Goal: Task Accomplishment & Management: Use online tool/utility

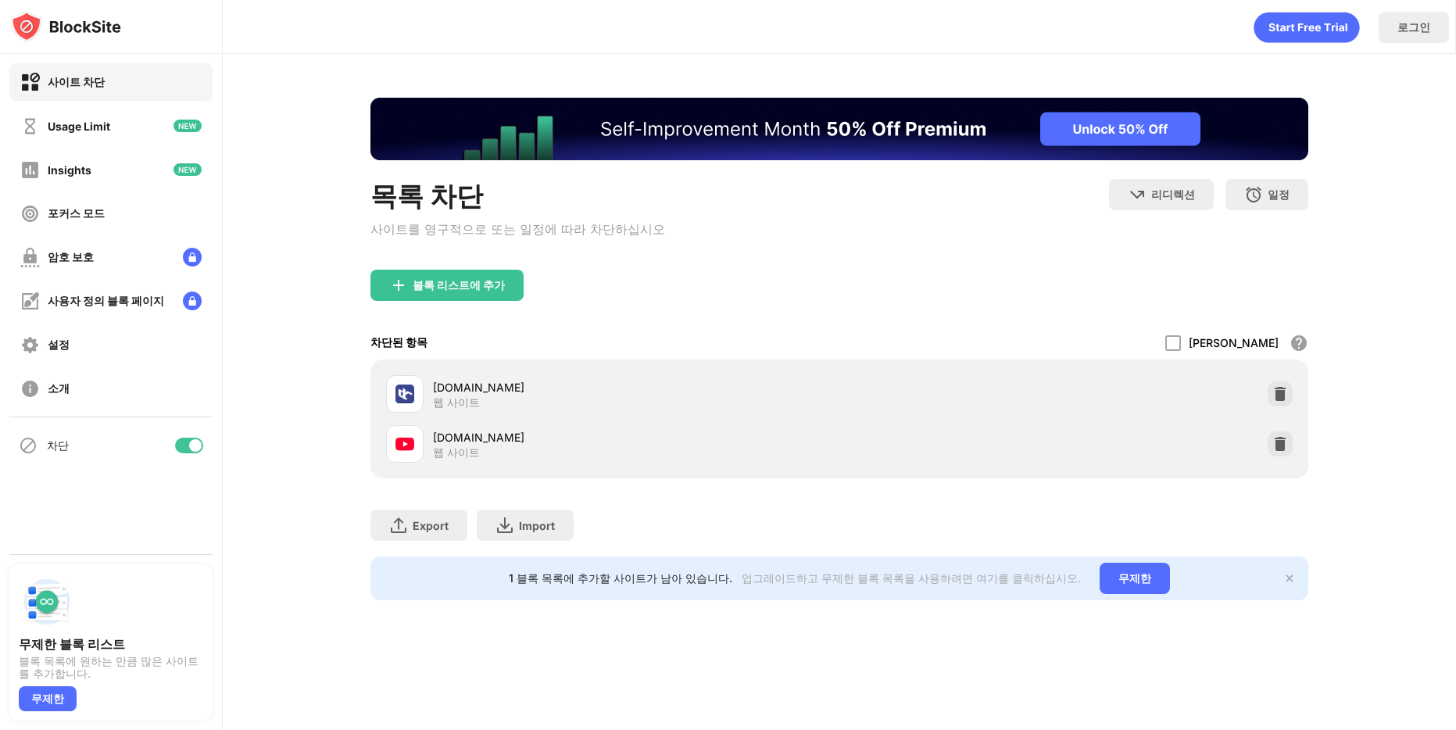
click at [846, 506] on div "Export 파일 내보내기 (웹 사이트 항목에만 해당) Import 파일 가져오기 (웹 사이트 항목에만 해당)" at bounding box center [839, 517] width 938 height 78
click at [1280, 444] on img at bounding box center [1280, 444] width 16 height 16
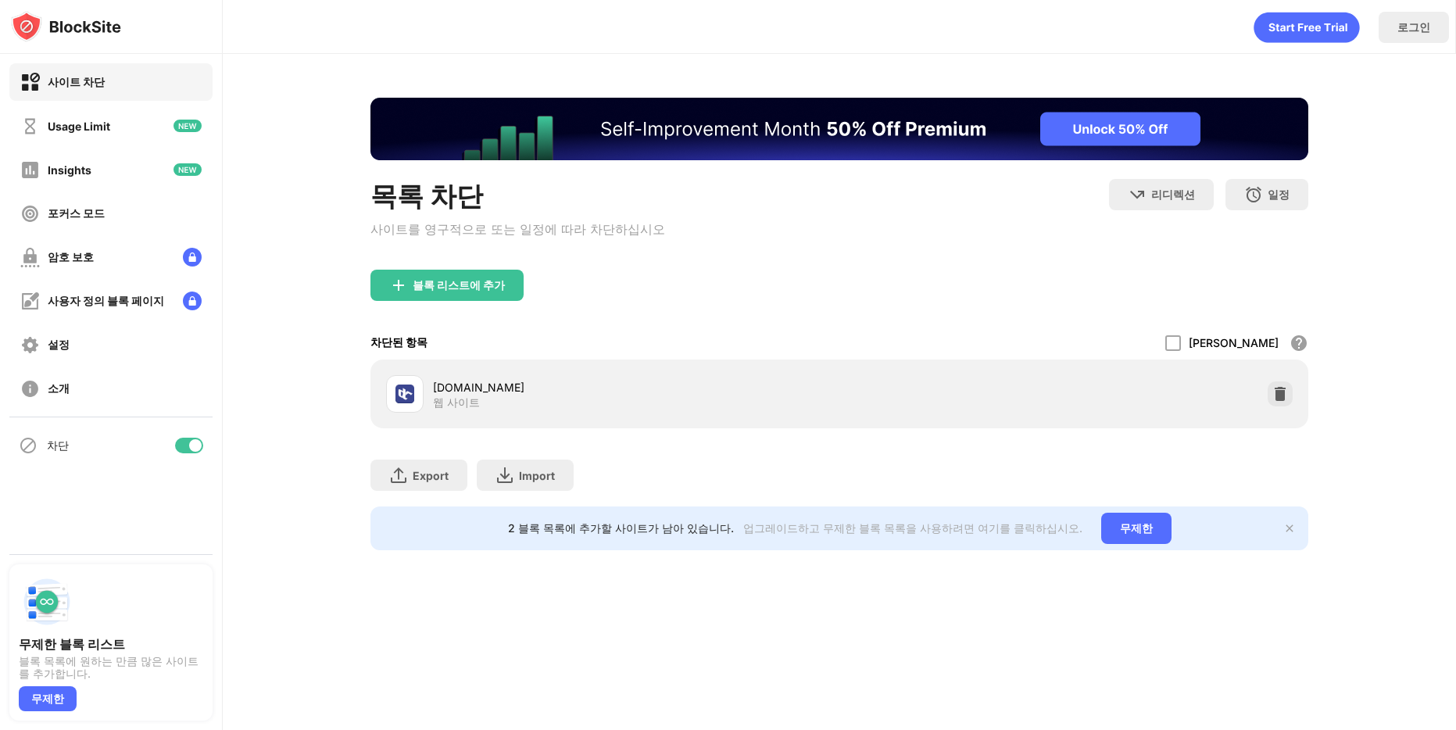
click at [474, 308] on div "블록 리스트에 추가" at bounding box center [839, 298] width 938 height 56
click at [470, 281] on div "블록 리스트에 추가" at bounding box center [459, 285] width 92 height 13
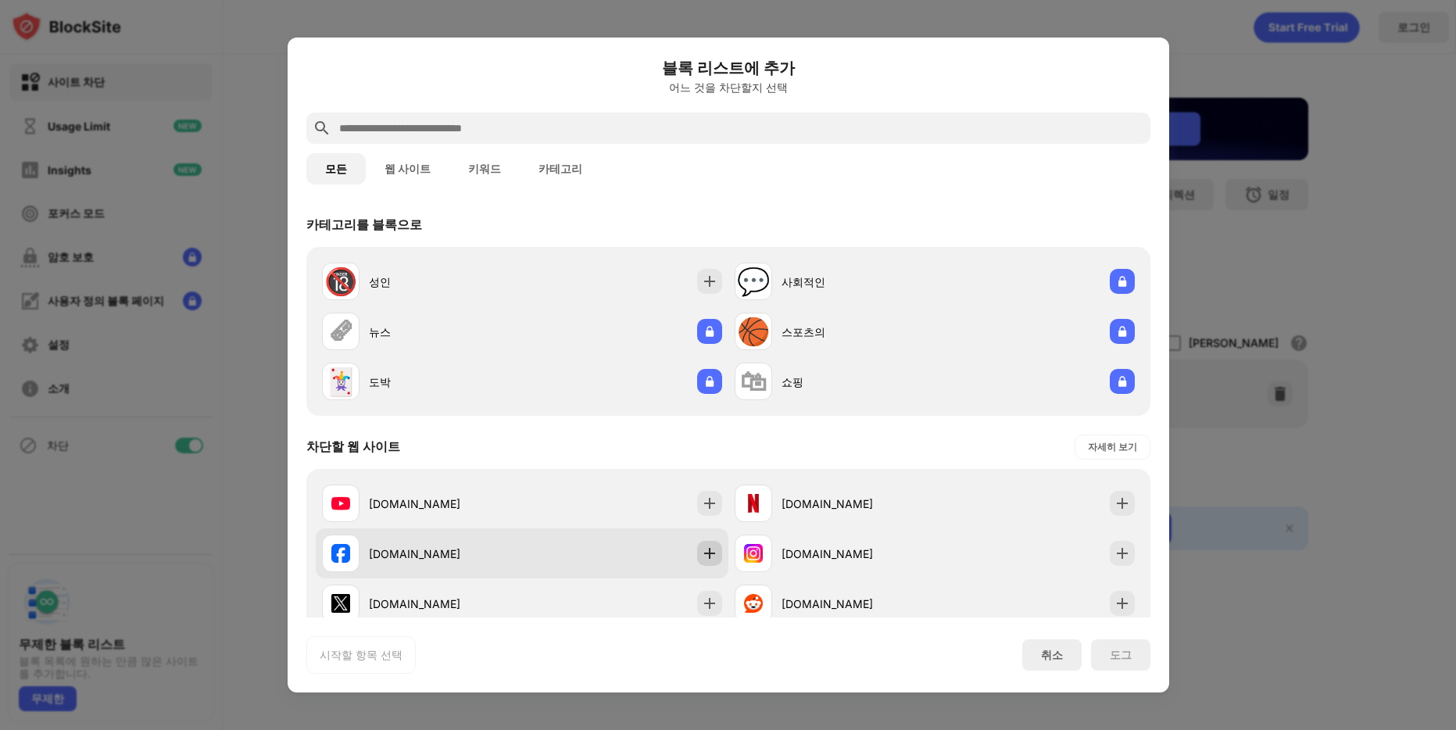
click at [711, 552] on img at bounding box center [710, 553] width 16 height 16
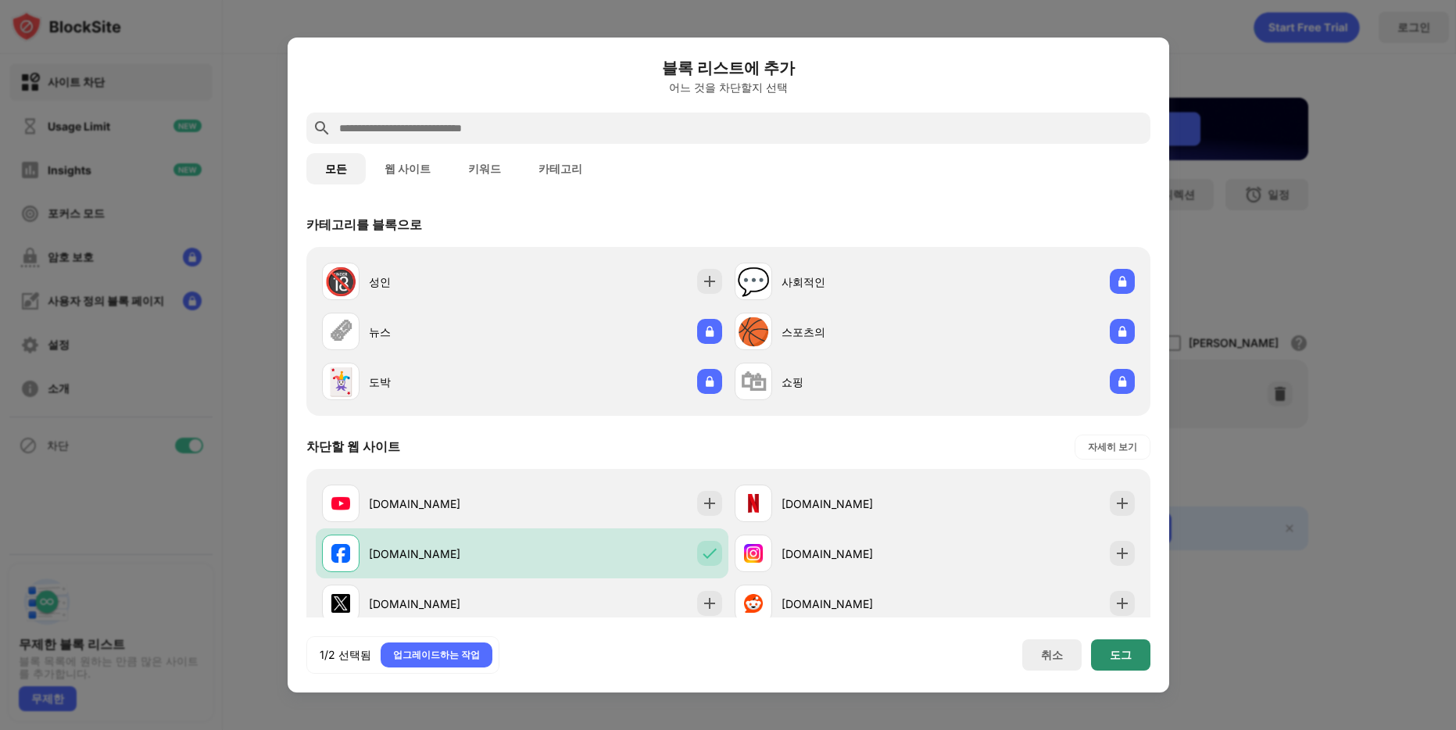
click at [1102, 652] on div "도그" at bounding box center [1120, 654] width 59 height 31
